Goal: Complete application form: Complete application form

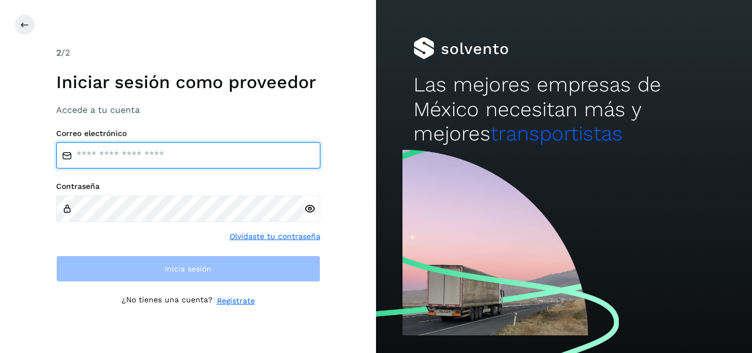
type input "****"
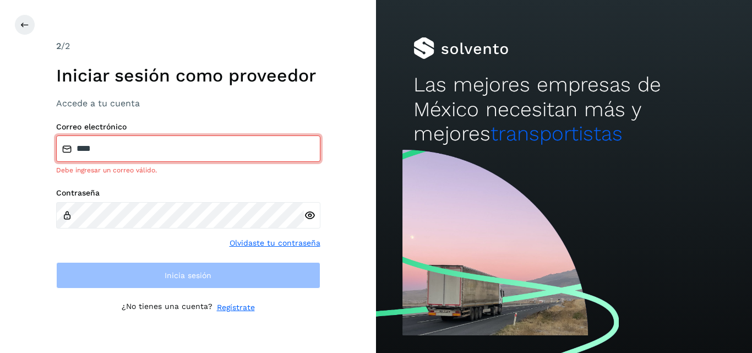
click at [343, 184] on div "2 /2 Iniciar sesión como proveedor Accede a tu cuenta Correo electrónico **** D…" at bounding box center [188, 176] width 376 height 353
click at [23, 21] on icon at bounding box center [24, 24] width 9 height 9
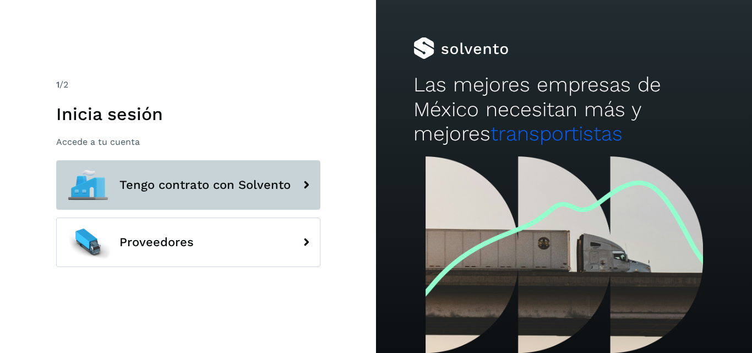
click at [261, 184] on span "Tengo contrato con Solvento" at bounding box center [204, 184] width 171 height 13
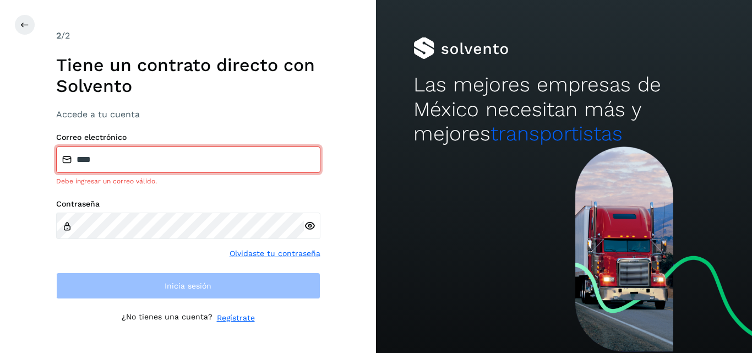
click at [101, 157] on input "****" at bounding box center [188, 159] width 264 height 26
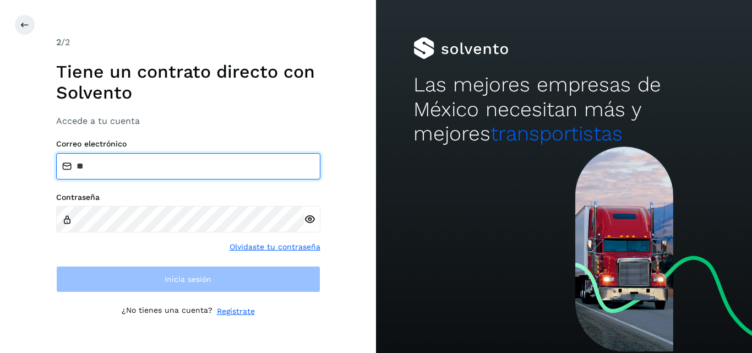
type input "*"
click at [87, 169] on input "email" at bounding box center [188, 166] width 264 height 26
type input "*"
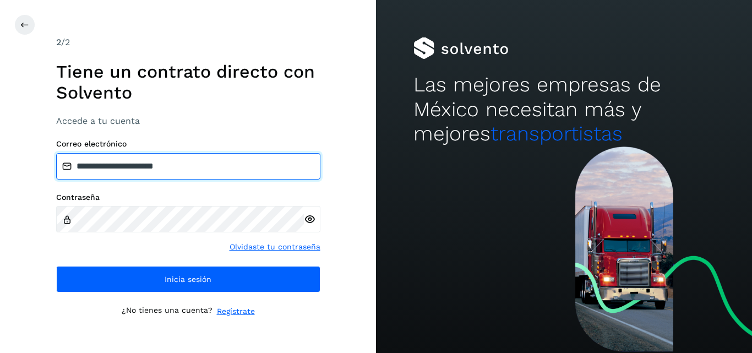
type input "**********"
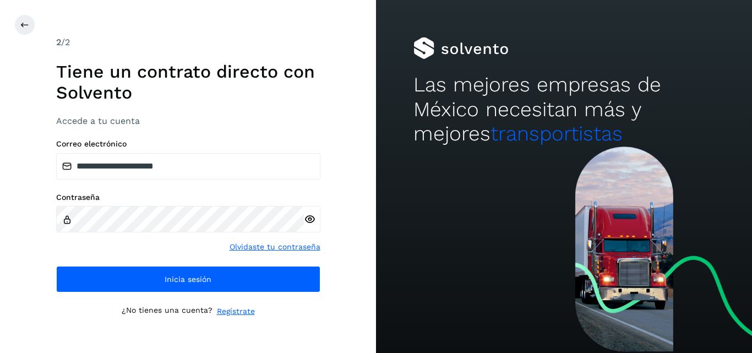
click at [308, 220] on icon at bounding box center [310, 219] width 12 height 12
click at [310, 220] on icon at bounding box center [310, 219] width 12 height 12
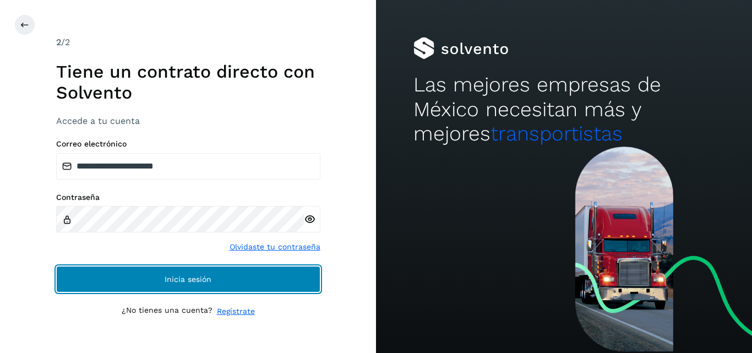
click at [175, 275] on span "Inicia sesión" at bounding box center [188, 279] width 47 height 8
click at [191, 277] on span "Inicia sesión" at bounding box center [188, 279] width 47 height 8
click at [182, 276] on span "Inicia sesión" at bounding box center [188, 279] width 47 height 8
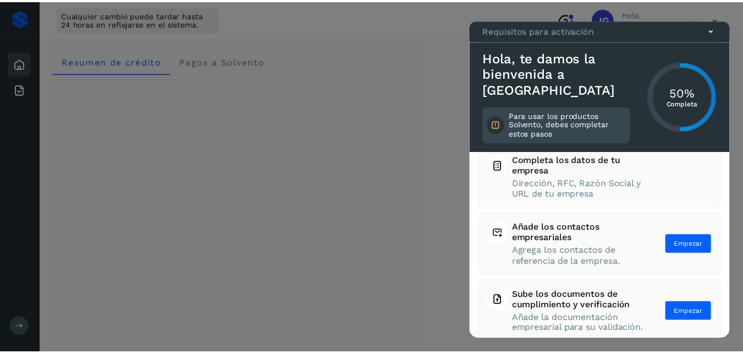
scroll to position [152, 0]
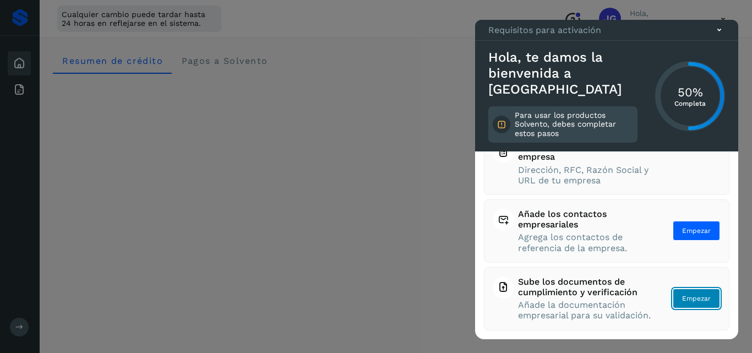
click at [689, 293] on span "Empezar" at bounding box center [696, 298] width 29 height 10
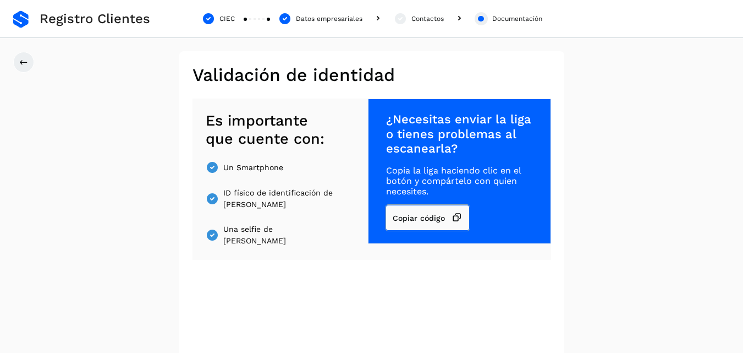
click at [402, 213] on button "Copiar código" at bounding box center [427, 217] width 83 height 25
click at [409, 215] on span "Copiar código" at bounding box center [419, 218] width 52 height 8
click at [438, 214] on span "Copiar código" at bounding box center [419, 218] width 52 height 8
click at [344, 75] on h2 "Validación de identidad" at bounding box center [372, 74] width 359 height 21
click at [424, 122] on span "¿Necesitas enviar la liga o tienes problemas al escanearla?" at bounding box center [459, 133] width 146 height 43
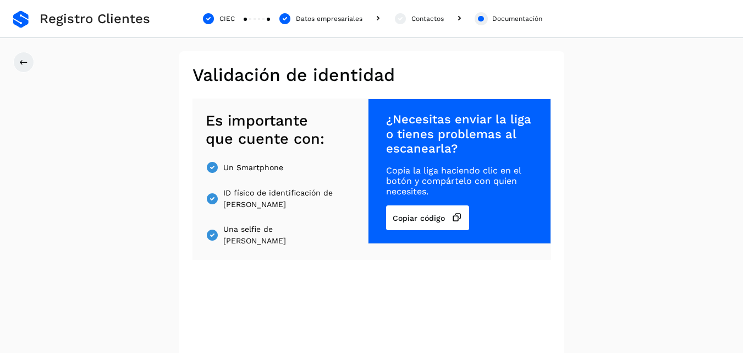
click at [464, 147] on span "¿Necesitas enviar la liga o tienes problemas al escanearla?" at bounding box center [459, 133] width 146 height 43
click at [444, 211] on button "Copiar código" at bounding box center [427, 217] width 83 height 25
click at [412, 234] on div "¿Necesitas enviar la liga o tienes problemas al escanearla? Copia la liga hacie…" at bounding box center [459, 170] width 183 height 145
click at [481, 20] on div at bounding box center [481, 19] width 6 height 6
click at [420, 216] on span "Copiar código" at bounding box center [419, 218] width 52 height 8
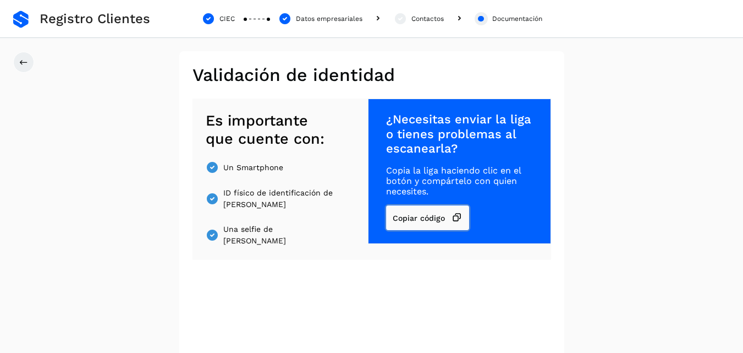
click at [445, 214] on span "Copiar código" at bounding box center [419, 218] width 52 height 8
click at [452, 215] on button "Copiar código" at bounding box center [427, 217] width 83 height 25
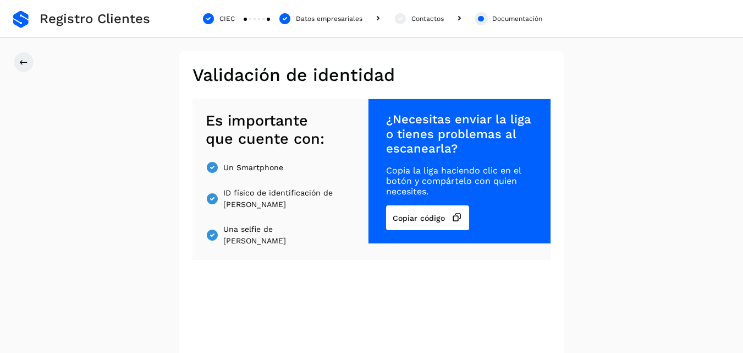
click at [449, 166] on span "Copia la liga haciendo clic en el botón y compártelo con quien necesites." at bounding box center [459, 181] width 146 height 32
drag, startPoint x: 449, startPoint y: 163, endPoint x: 451, endPoint y: 154, distance: 10.1
click at [450, 158] on div "¿Necesitas enviar la liga o tienes problemas al escanearla? Copia la liga hacie…" at bounding box center [459, 170] width 183 height 145
drag, startPoint x: 530, startPoint y: 172, endPoint x: 535, endPoint y: 166, distance: 8.6
click at [531, 170] on span "Copia la liga haciendo clic en el botón y compártelo con quien necesites." at bounding box center [459, 181] width 146 height 32
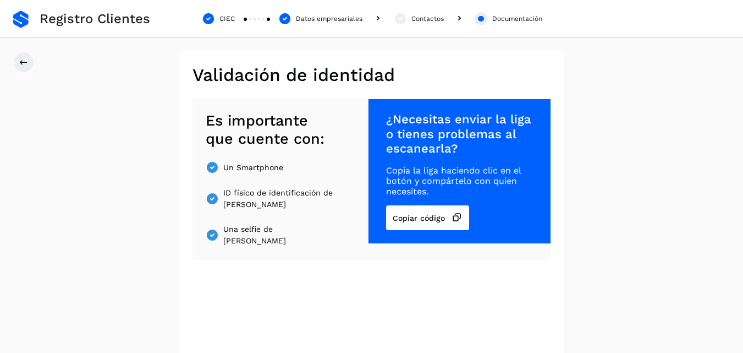
click at [517, 206] on div "¿Necesitas enviar la liga o tienes problemas al escanearla? Copia la liga hacie…" at bounding box center [459, 170] width 183 height 145
click at [518, 211] on div "¿Necesitas enviar la liga o tienes problemas al escanearla? Copia la liga hacie…" at bounding box center [459, 170] width 183 height 145
click at [523, 185] on span "Copia la liga haciendo clic en el botón y compártelo con quien necesites." at bounding box center [459, 181] width 146 height 32
click at [213, 167] on img at bounding box center [212, 167] width 13 height 13
click at [216, 196] on img at bounding box center [212, 198] width 13 height 13
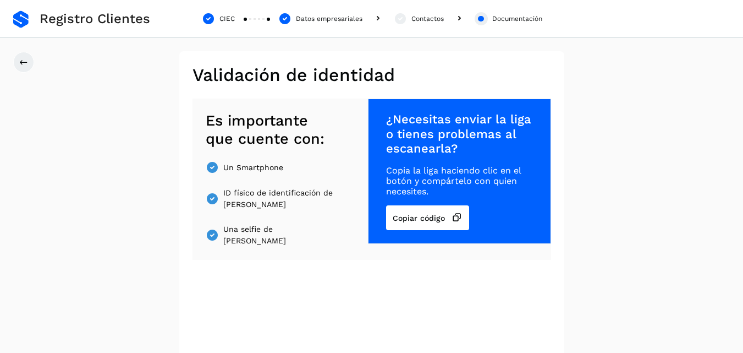
click at [213, 236] on img at bounding box center [212, 234] width 13 height 13
click at [25, 61] on icon at bounding box center [23, 62] width 9 height 9
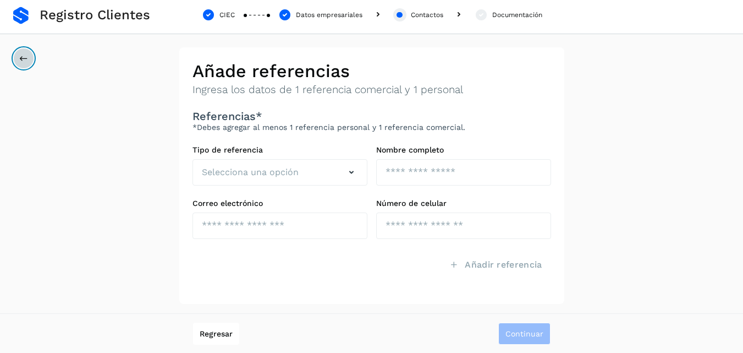
scroll to position [4, 0]
click at [21, 56] on icon at bounding box center [23, 57] width 9 height 9
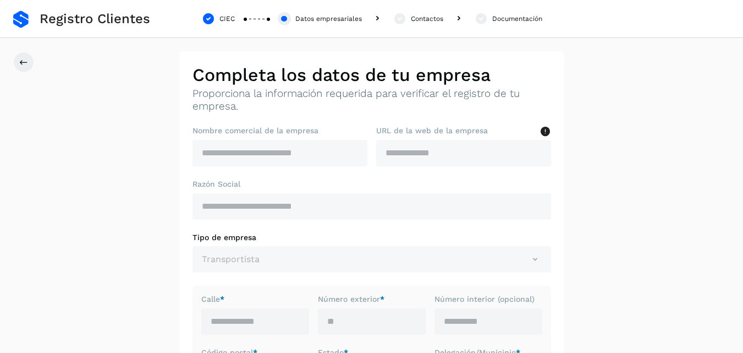
click at [492, 19] on div "Documentación" at bounding box center [517, 19] width 50 height 10
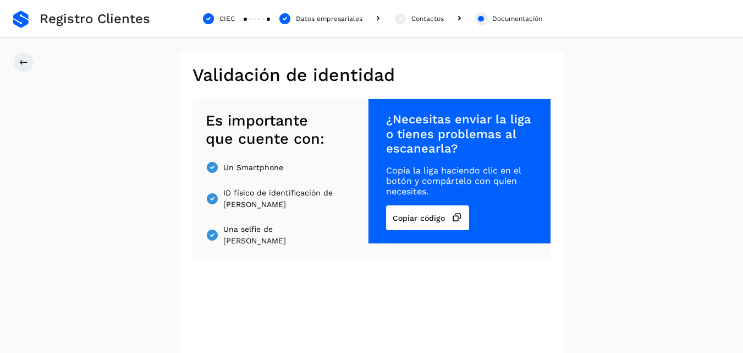
click at [398, 19] on icon at bounding box center [400, 18] width 14 height 13
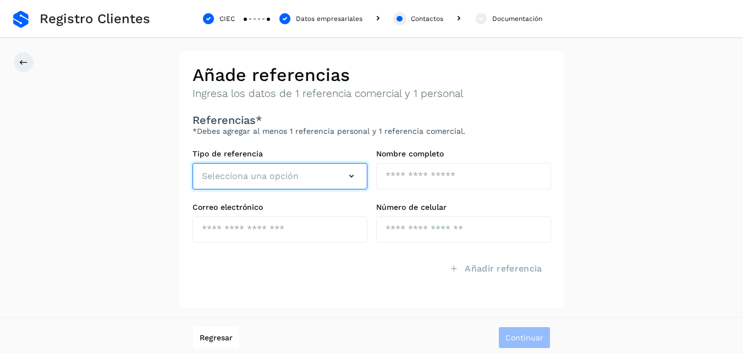
click at [350, 174] on icon "button" at bounding box center [351, 175] width 13 height 13
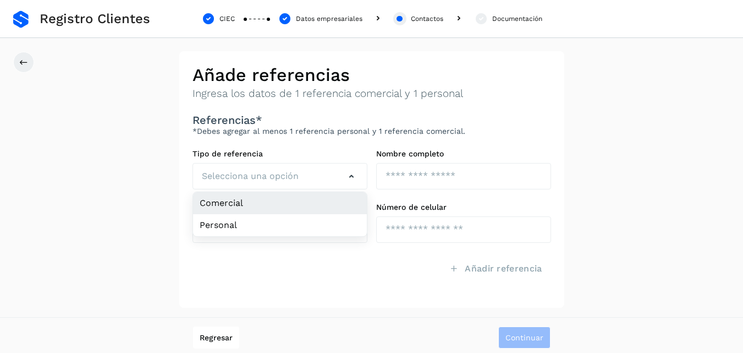
click at [219, 201] on li "Comercial" at bounding box center [280, 203] width 174 height 22
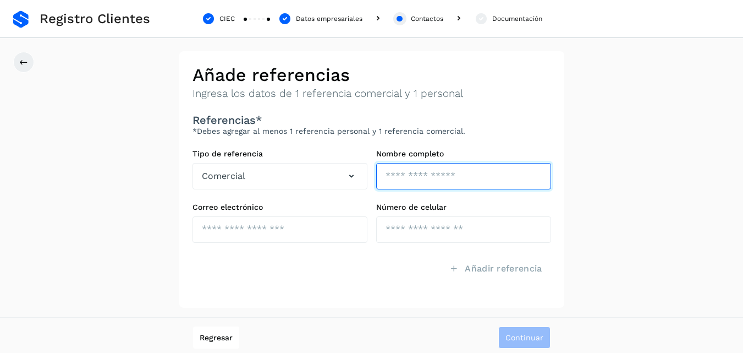
click at [436, 171] on input "text" at bounding box center [463, 176] width 175 height 26
type input "**********"
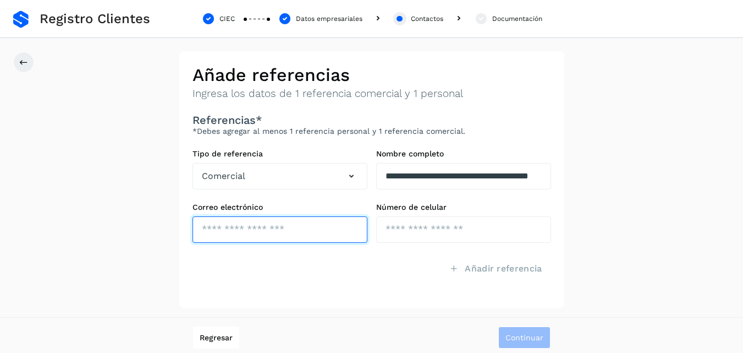
scroll to position [0, 0]
click at [233, 231] on input "text" at bounding box center [280, 229] width 175 height 26
type input "**********"
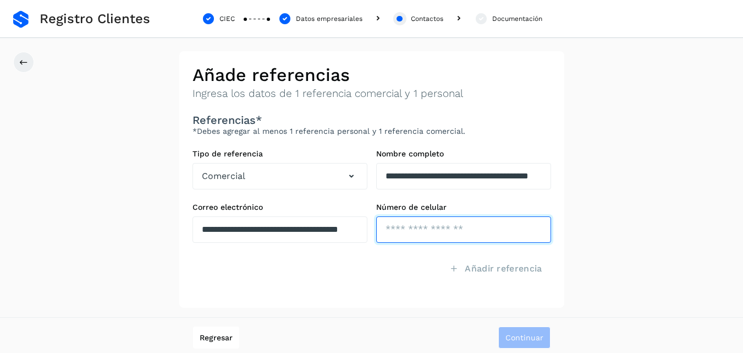
click at [410, 233] on input "tel" at bounding box center [463, 229] width 175 height 26
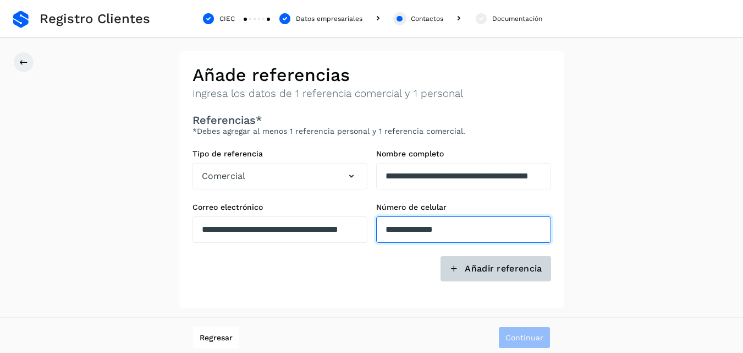
type input "**********"
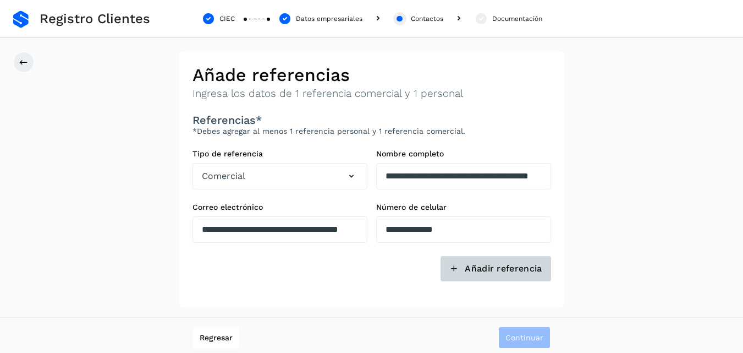
click at [453, 267] on icon at bounding box center [454, 268] width 9 height 9
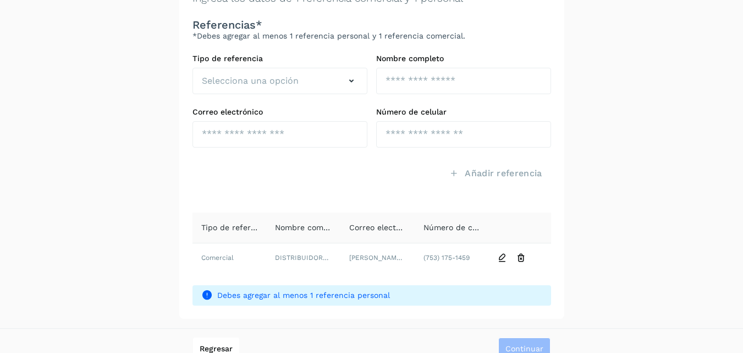
scroll to position [111, 0]
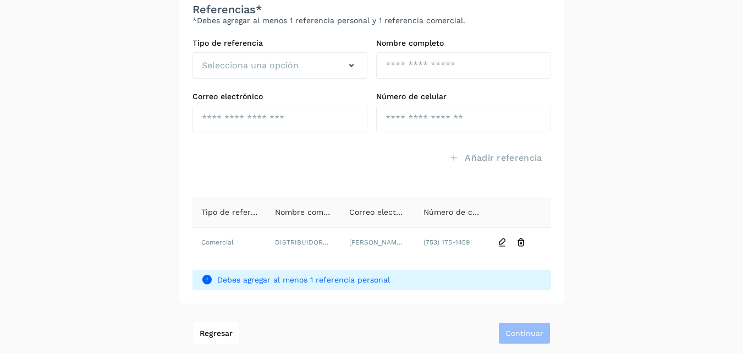
click at [209, 280] on icon at bounding box center [207, 280] width 12 height 12
click at [398, 278] on span "Debes agregar al menos 1 referencia personal" at bounding box center [379, 280] width 325 height 12
click at [349, 64] on icon "button" at bounding box center [351, 65] width 13 height 13
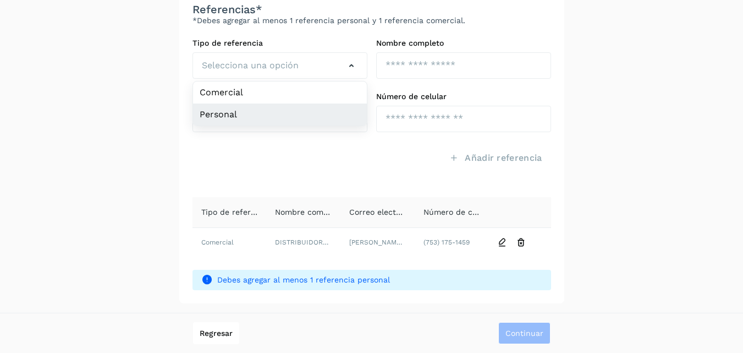
click at [217, 112] on li "Personal" at bounding box center [280, 114] width 174 height 22
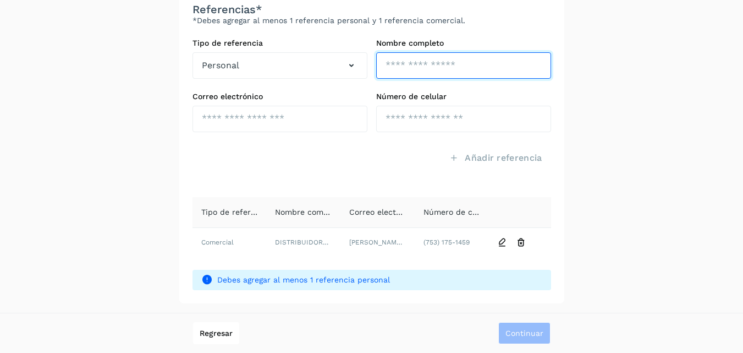
click at [423, 67] on input "text" at bounding box center [463, 65] width 175 height 26
type input "**********"
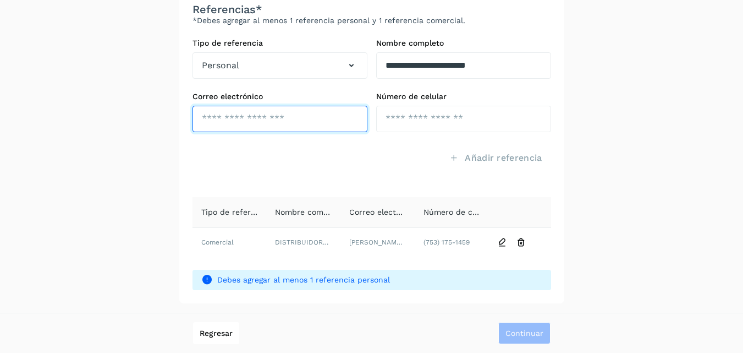
click at [226, 120] on input "text" at bounding box center [280, 119] width 175 height 26
type input "**********"
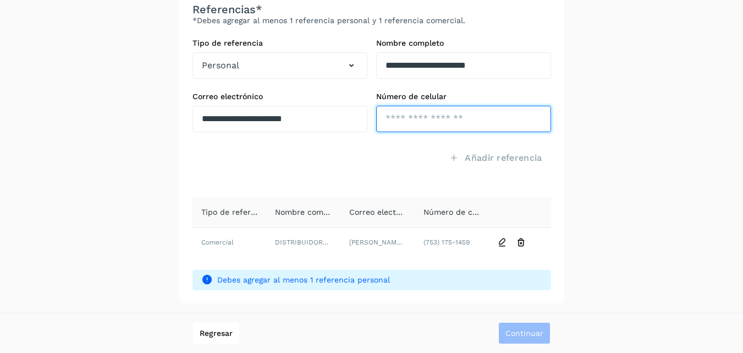
click at [401, 116] on input "tel" at bounding box center [463, 119] width 175 height 26
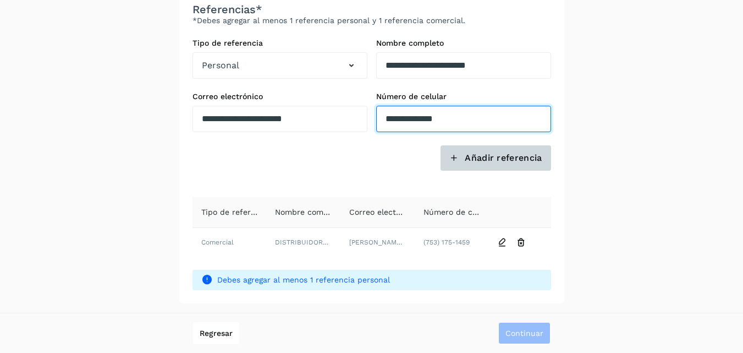
type input "**********"
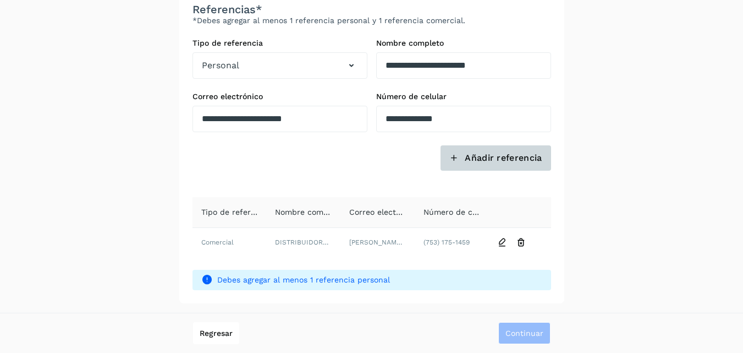
click at [456, 156] on icon at bounding box center [454, 158] width 9 height 9
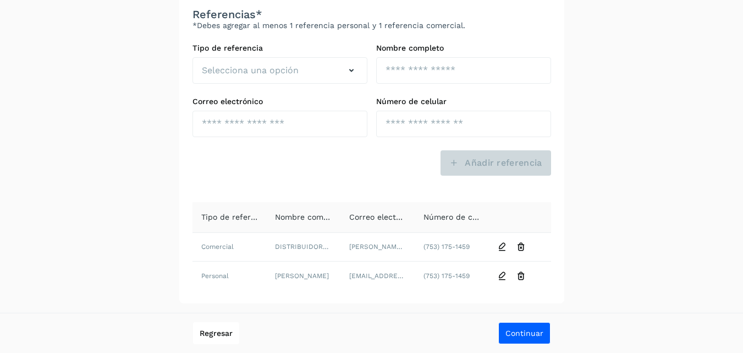
scroll to position [106, 0]
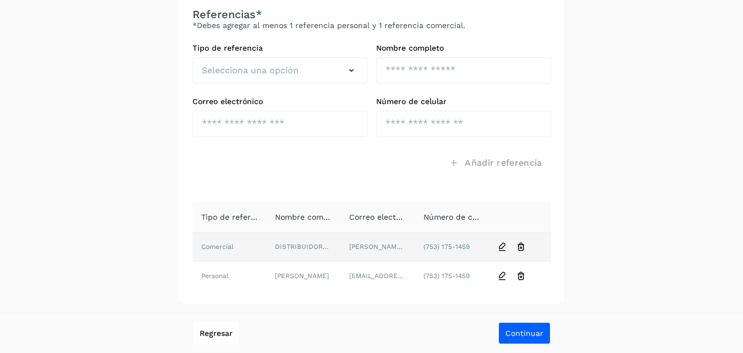
click at [500, 245] on icon at bounding box center [502, 247] width 10 height 10
type input "**********"
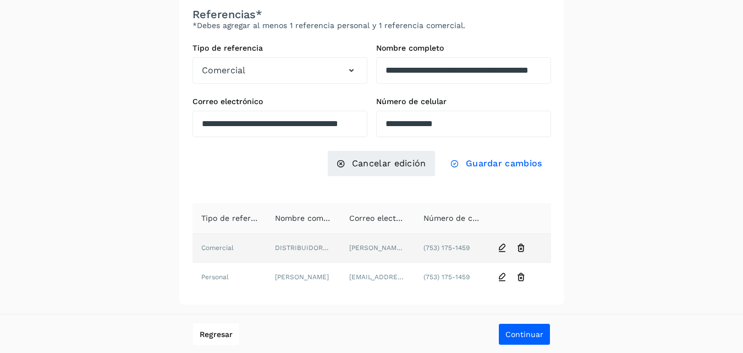
scroll to position [107, 0]
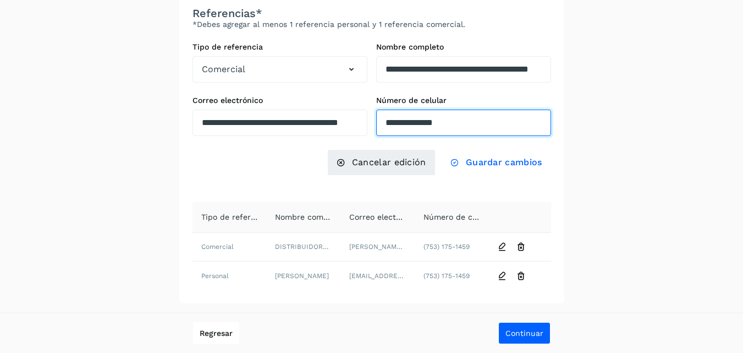
click at [448, 122] on input "**********" at bounding box center [463, 122] width 175 height 26
type input "**********"
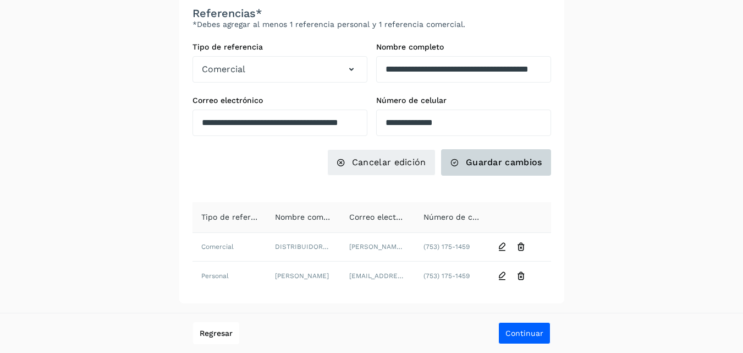
click at [467, 159] on span "Guardar cambios" at bounding box center [504, 162] width 76 height 12
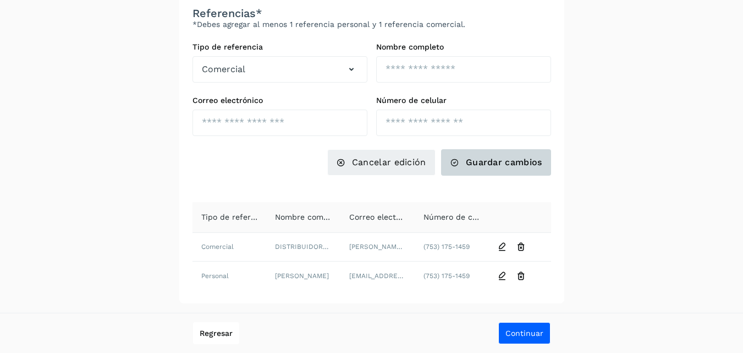
scroll to position [106, 0]
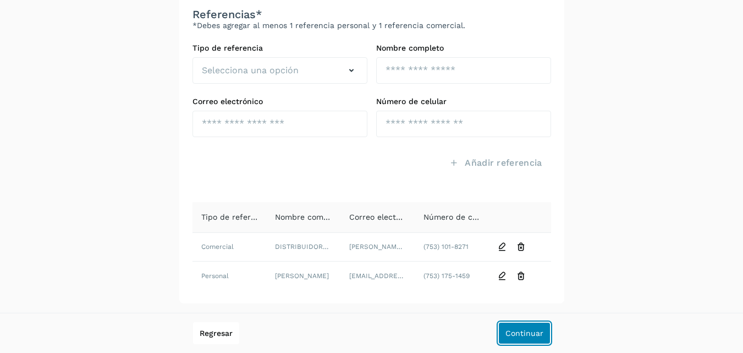
click at [517, 326] on button "Continuar" at bounding box center [524, 333] width 52 height 22
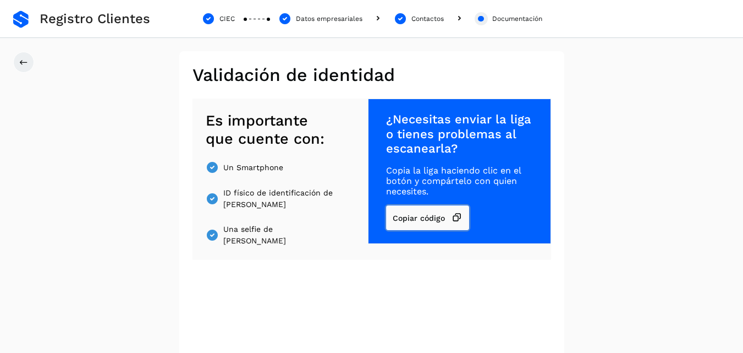
click at [428, 221] on span "Copiar código" at bounding box center [419, 218] width 52 height 8
click at [418, 216] on span "Copiar código" at bounding box center [419, 218] width 52 height 8
click at [430, 216] on span "Copiar código" at bounding box center [419, 218] width 52 height 8
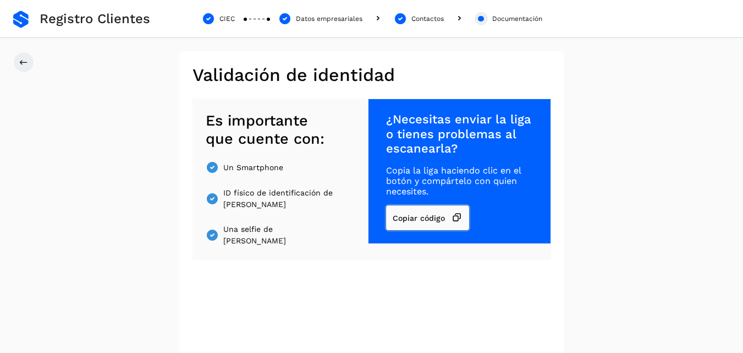
click at [430, 216] on span "Copiar código" at bounding box center [419, 218] width 52 height 8
click at [240, 167] on span "Un Smartphone" at bounding box center [253, 168] width 60 height 12
click at [273, 173] on span "Un Smartphone" at bounding box center [253, 168] width 60 height 12
click at [265, 199] on span "ID físico de identificación de [PERSON_NAME]" at bounding box center [280, 198] width 114 height 23
click at [268, 231] on span "Una selfie de [PERSON_NAME]" at bounding box center [280, 234] width 114 height 23
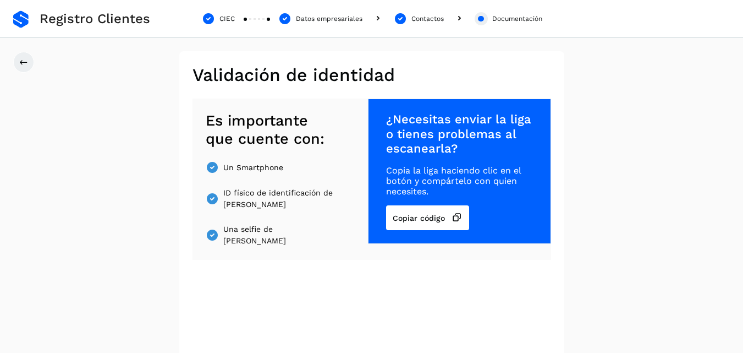
click at [475, 197] on div "¿Necesitas enviar la liga o tienes problemas al escanearla? Copia la liga hacie…" at bounding box center [459, 170] width 183 height 145
click at [434, 224] on button "Copiar código" at bounding box center [427, 217] width 83 height 25
click at [442, 217] on span "Copiar código" at bounding box center [419, 218] width 52 height 8
click at [443, 217] on span "Copiar código" at bounding box center [419, 218] width 52 height 8
click at [479, 18] on div at bounding box center [481, 19] width 6 height 6
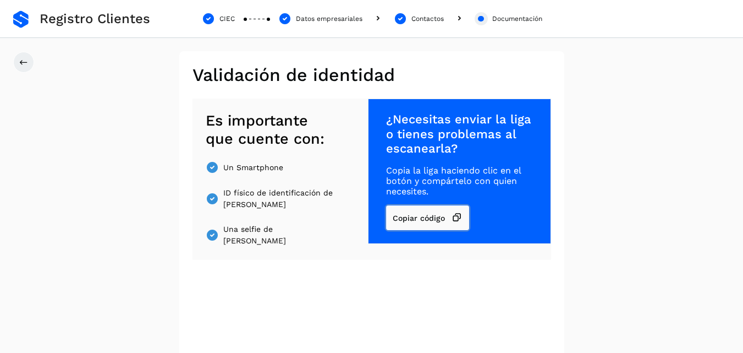
click at [424, 215] on span "Copiar código" at bounding box center [419, 218] width 52 height 8
click at [459, 17] on icon at bounding box center [459, 18] width 13 height 13
click at [484, 20] on div at bounding box center [481, 18] width 13 height 13
click at [498, 20] on div "Documentación" at bounding box center [517, 19] width 50 height 10
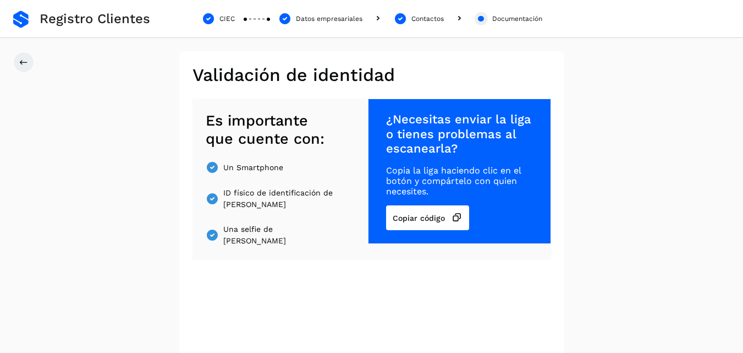
click at [503, 18] on div "Documentación" at bounding box center [517, 19] width 50 height 10
click at [212, 166] on img at bounding box center [212, 167] width 13 height 13
click at [211, 205] on img at bounding box center [212, 198] width 13 height 13
click at [310, 127] on span "Es importante que cuente con:" at bounding box center [272, 130] width 132 height 36
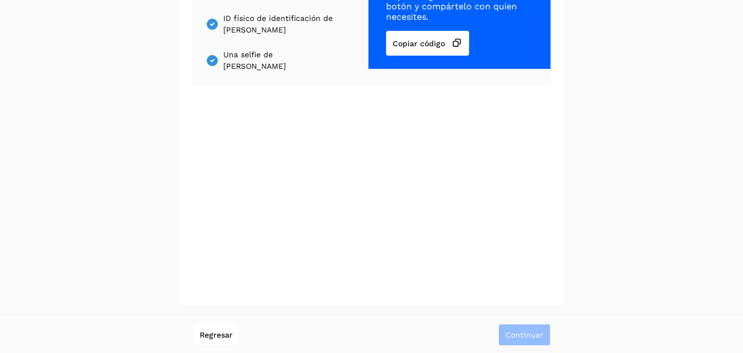
scroll to position [176, 0]
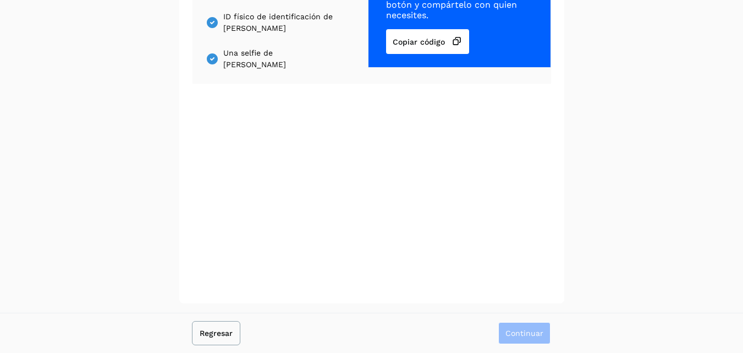
click at [216, 331] on span "Regresar" at bounding box center [216, 333] width 33 height 8
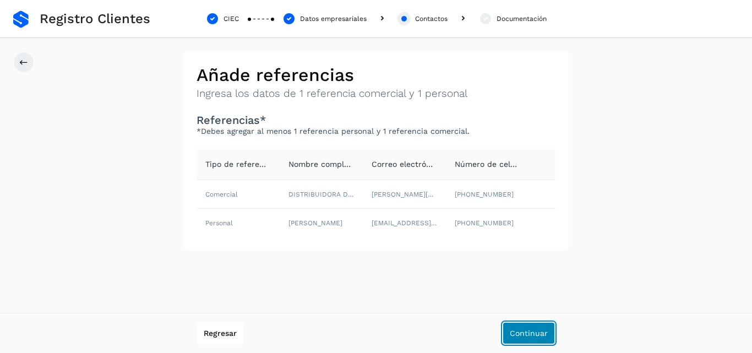
click at [522, 333] on span "Continuar" at bounding box center [528, 333] width 38 height 8
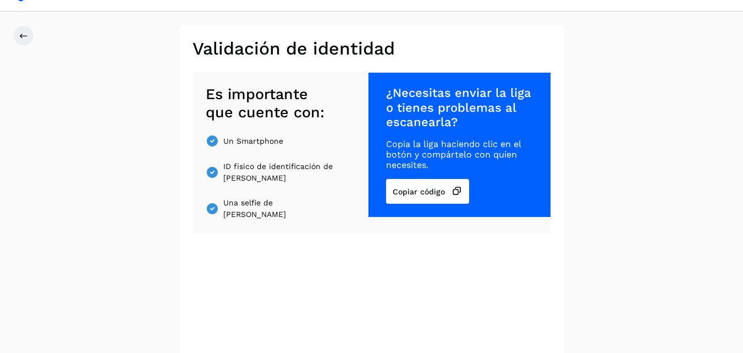
scroll to position [11, 0]
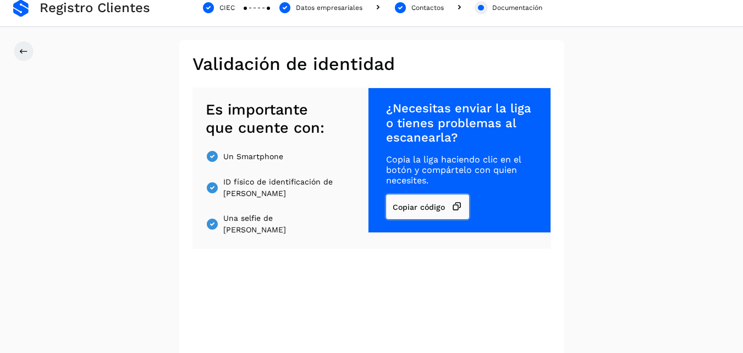
click at [429, 205] on span "Copiar código" at bounding box center [419, 207] width 52 height 8
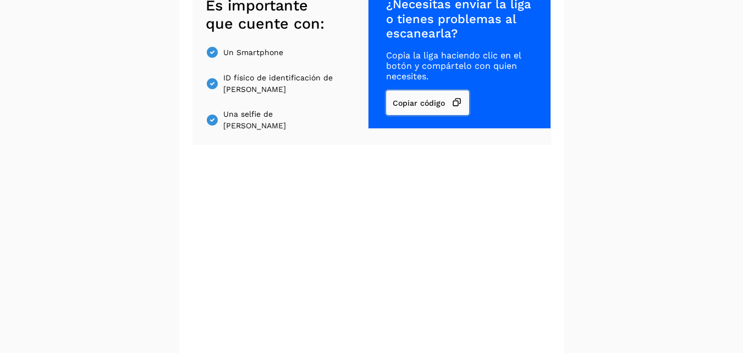
scroll to position [176, 0]
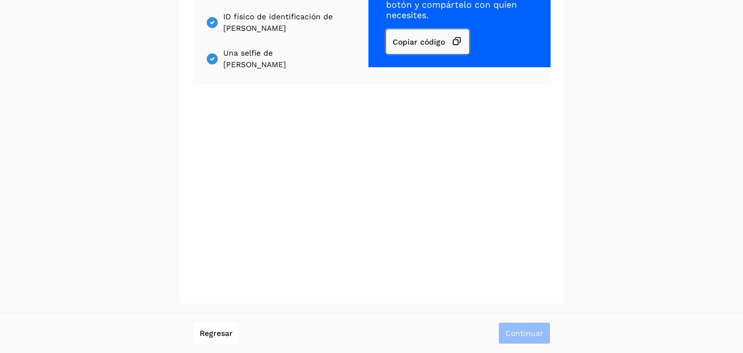
click at [424, 42] on span "Copiar código" at bounding box center [419, 42] width 52 height 8
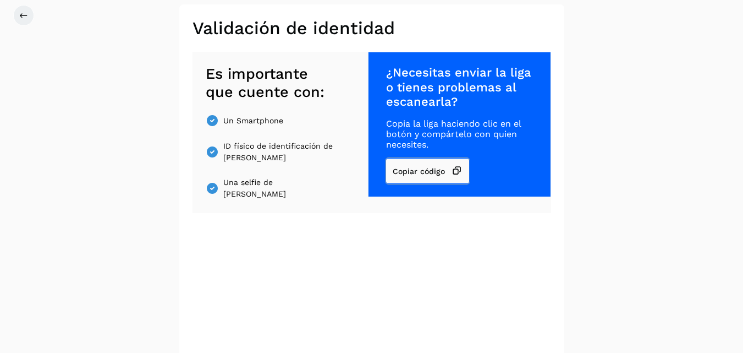
scroll to position [66, 0]
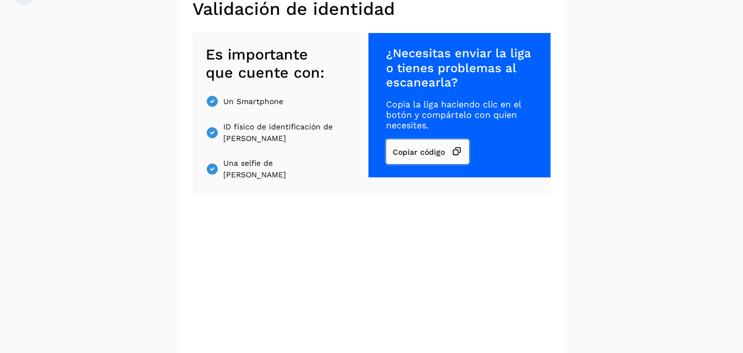
click at [456, 151] on icon at bounding box center [457, 152] width 11 height 12
click at [435, 152] on span "Copiar código" at bounding box center [419, 152] width 52 height 8
click at [463, 149] on icon at bounding box center [457, 152] width 11 height 12
click at [415, 150] on span "Copiar código" at bounding box center [419, 152] width 52 height 8
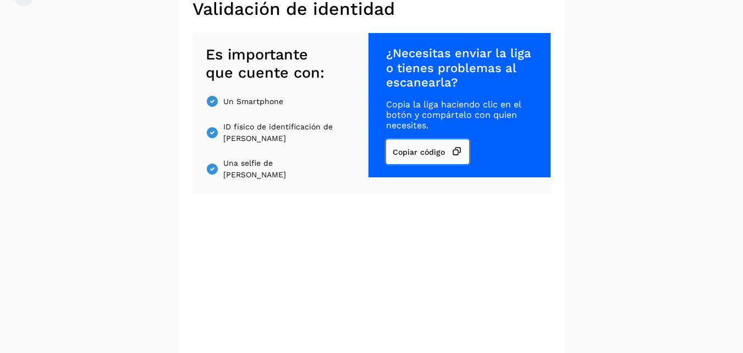
click at [415, 150] on span "Copiar código" at bounding box center [419, 152] width 52 height 8
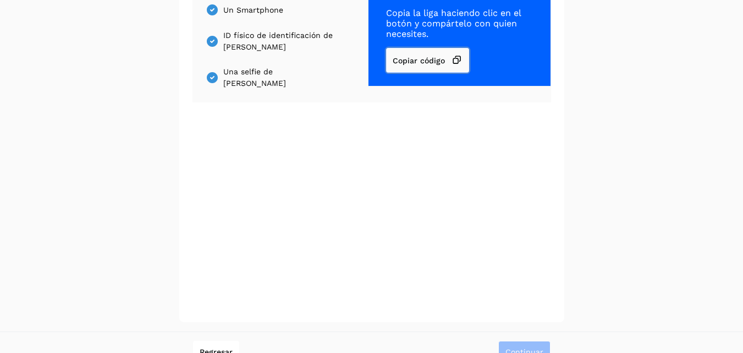
scroll to position [176, 0]
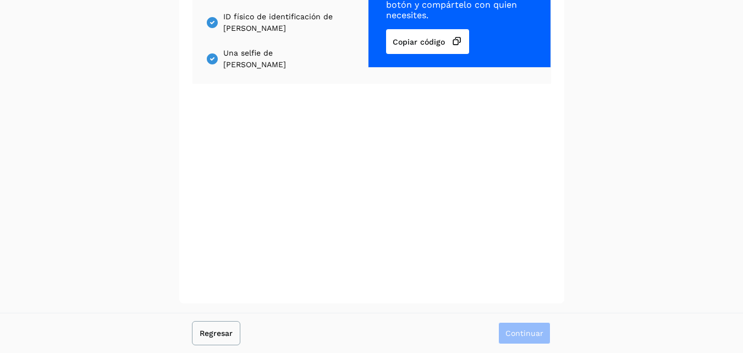
click at [220, 333] on span "Regresar" at bounding box center [216, 333] width 33 height 8
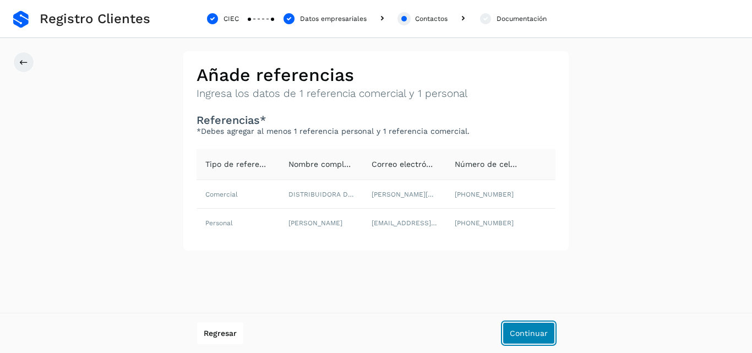
click at [524, 329] on span "Continuar" at bounding box center [528, 333] width 38 height 8
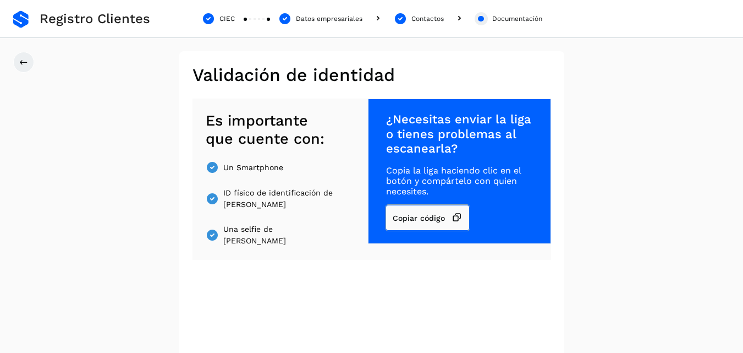
click at [438, 215] on span "Copiar código" at bounding box center [419, 218] width 52 height 8
click at [413, 218] on span "Copiar código" at bounding box center [419, 218] width 52 height 8
click at [462, 215] on icon at bounding box center [457, 218] width 11 height 12
click at [477, 136] on span "¿Necesitas enviar la liga o tienes problemas al escanearla?" at bounding box center [459, 133] width 146 height 43
click at [402, 114] on span "¿Necesitas enviar la liga o tienes problemas al escanearla?" at bounding box center [459, 133] width 146 height 43
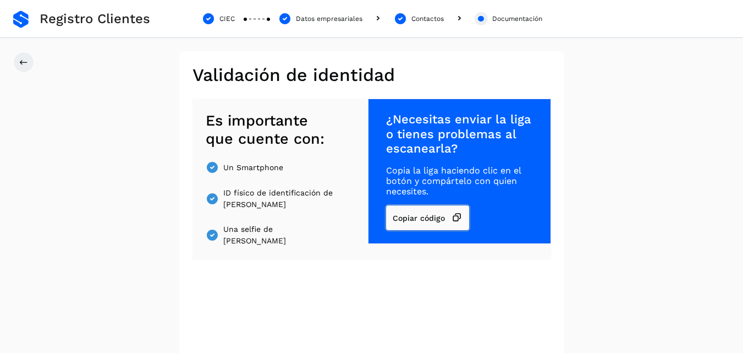
click at [400, 218] on span "Copiar código" at bounding box center [419, 218] width 52 height 8
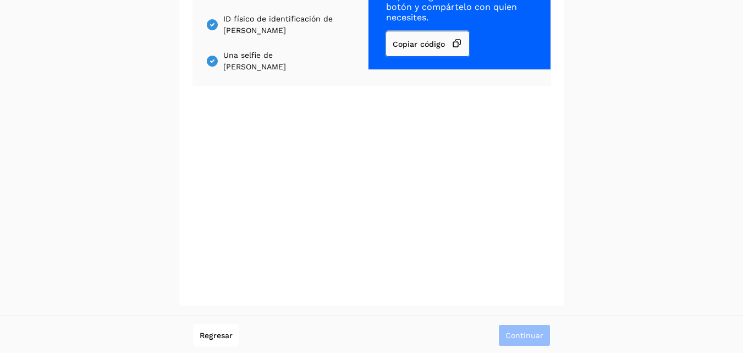
scroll to position [176, 0]
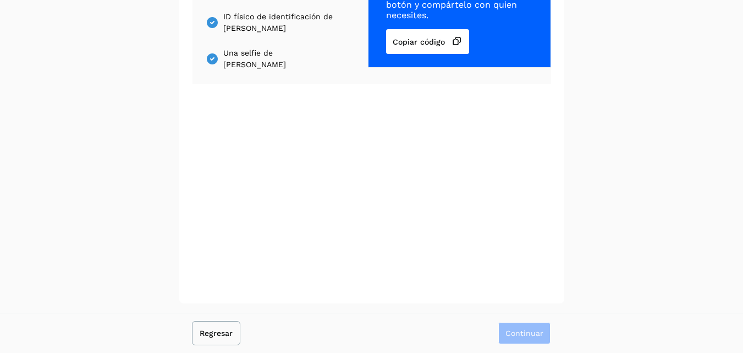
click at [212, 331] on span "Regresar" at bounding box center [216, 333] width 33 height 8
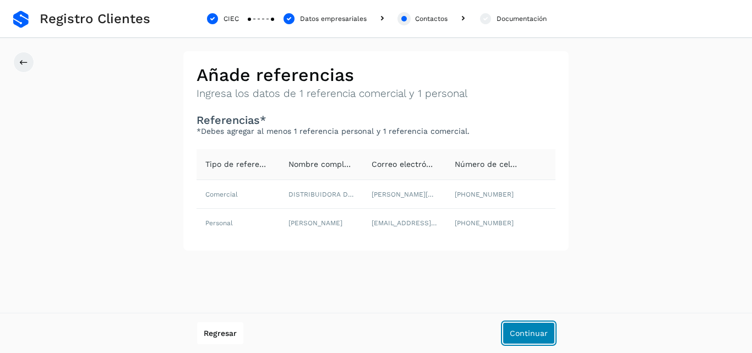
click at [525, 331] on span "Continuar" at bounding box center [528, 333] width 38 height 8
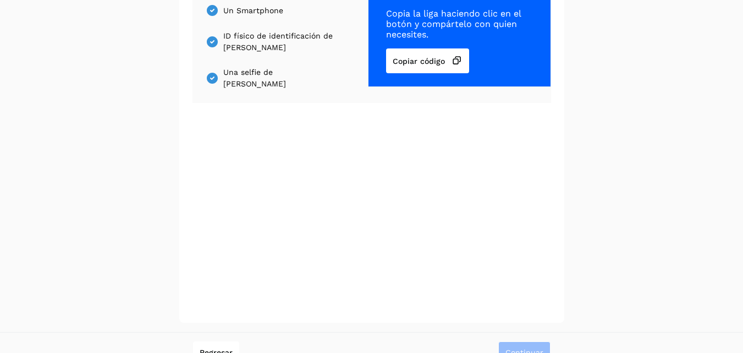
scroll to position [176, 0]
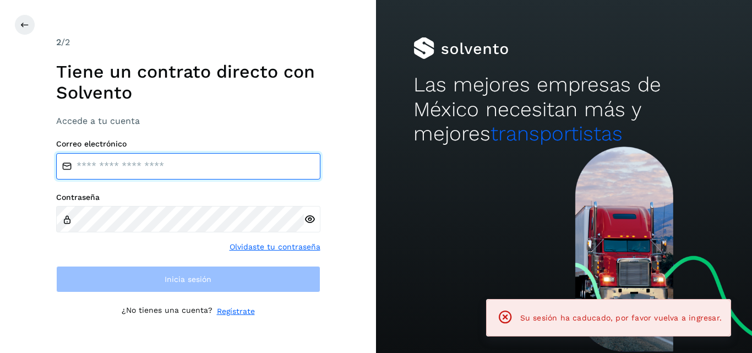
type input "**********"
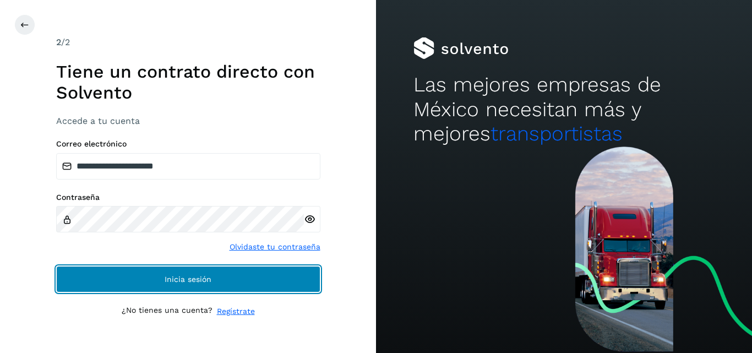
click at [170, 275] on span "Inicia sesión" at bounding box center [188, 279] width 47 height 8
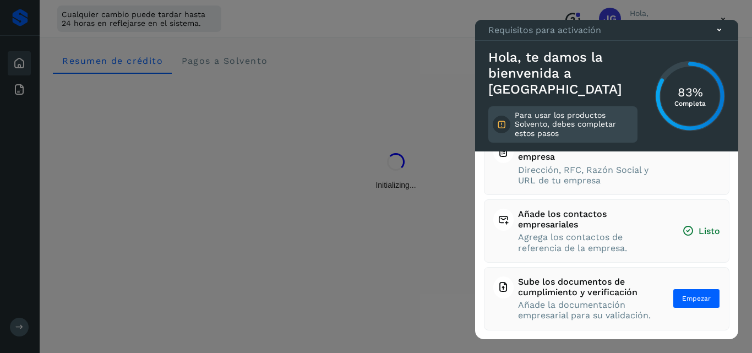
scroll to position [152, 0]
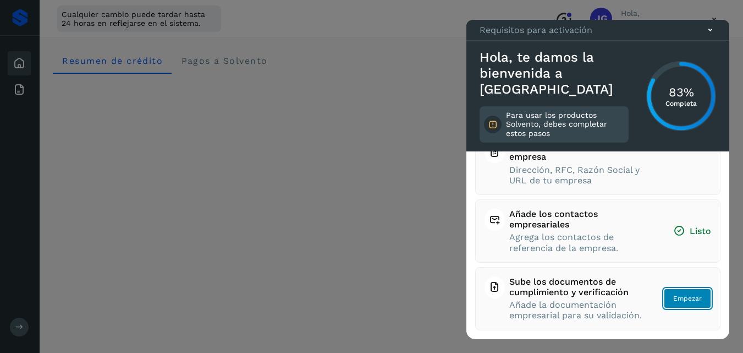
click at [680, 293] on span "Empezar" at bounding box center [687, 298] width 29 height 10
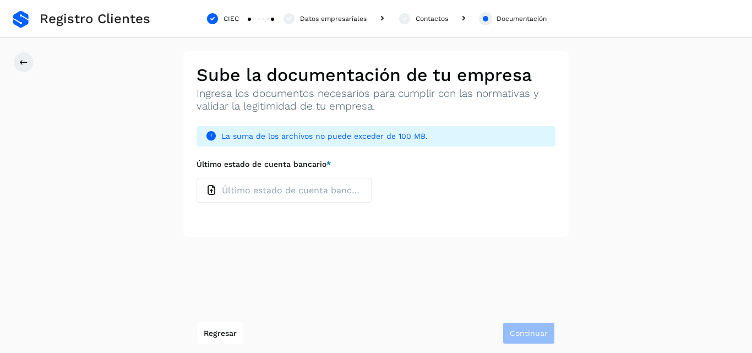
click at [212, 189] on icon at bounding box center [212, 190] width 12 height 12
click at [196, 178] on input "Último estado de cuenta bancario *" at bounding box center [196, 177] width 1 height 1
